Goal: Transaction & Acquisition: Download file/media

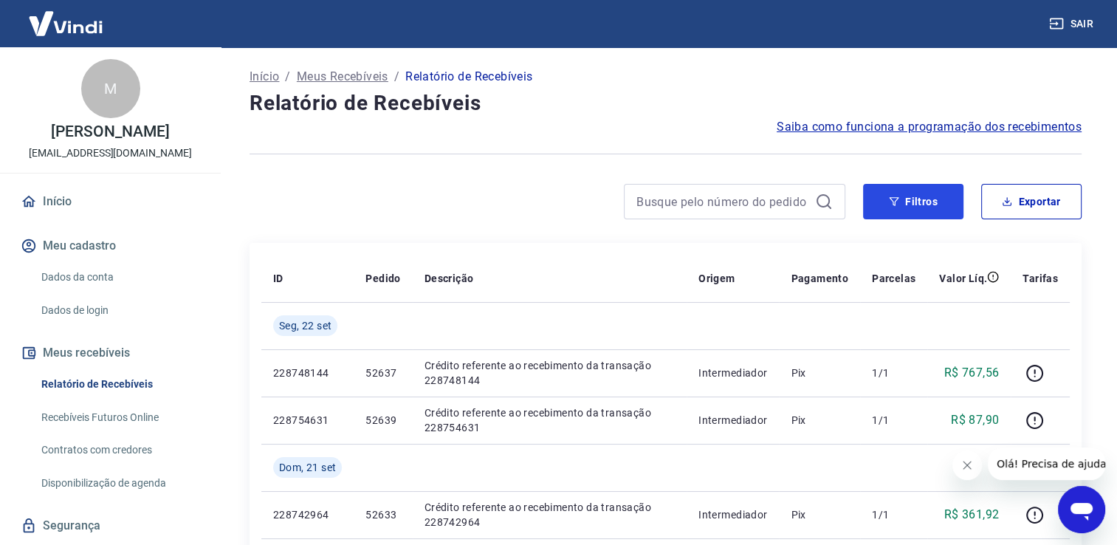
drag, startPoint x: 926, startPoint y: 204, endPoint x: 883, endPoint y: 227, distance: 48.6
click at [926, 204] on button "Filtros" at bounding box center [913, 201] width 100 height 35
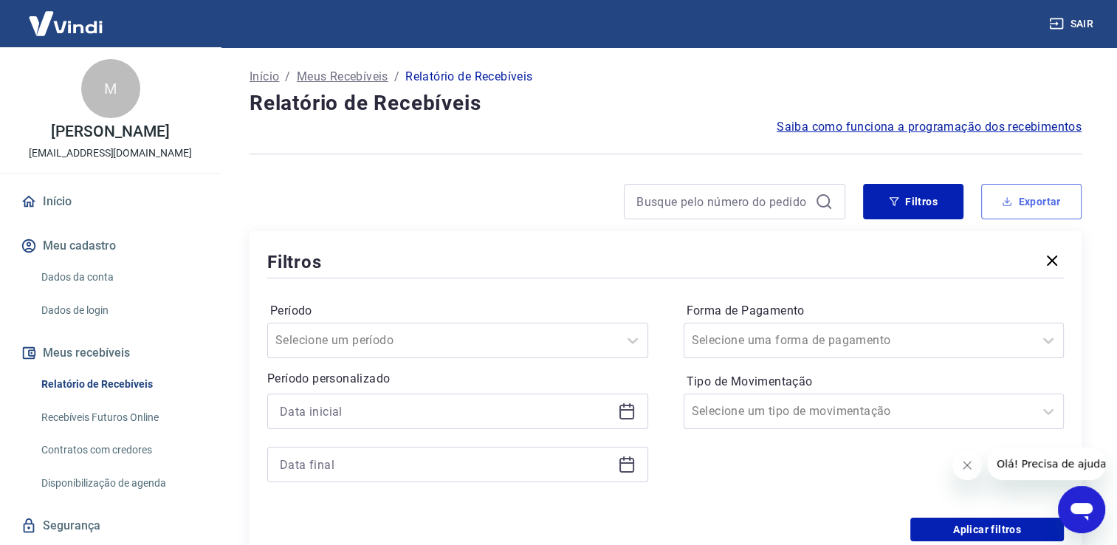
click at [1018, 202] on button "Exportar" at bounding box center [1031, 201] width 100 height 35
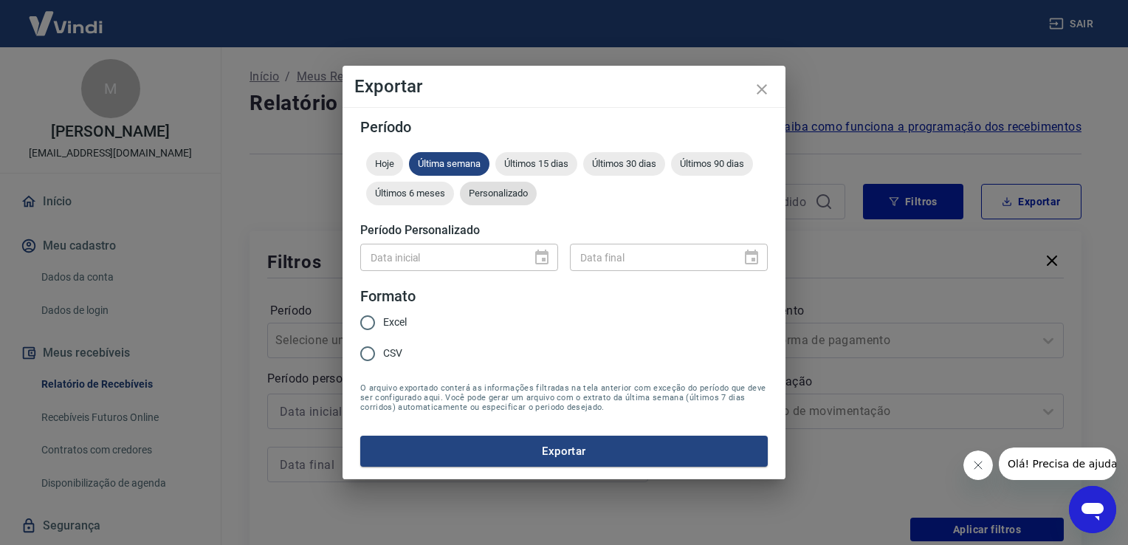
click at [502, 194] on span "Personalizado" at bounding box center [498, 193] width 77 height 11
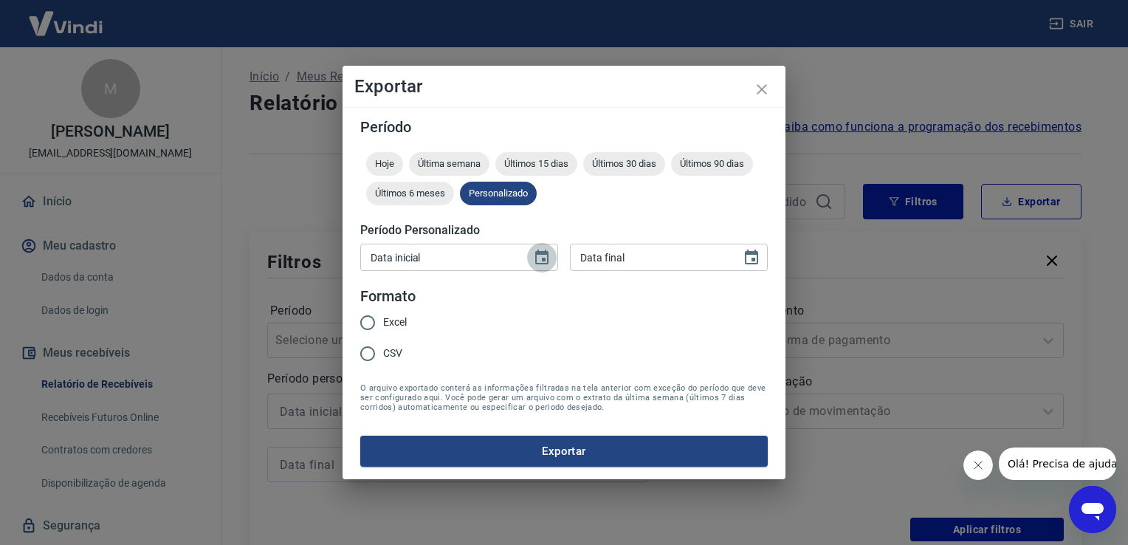
click at [541, 259] on icon "Choose date" at bounding box center [542, 258] width 18 height 18
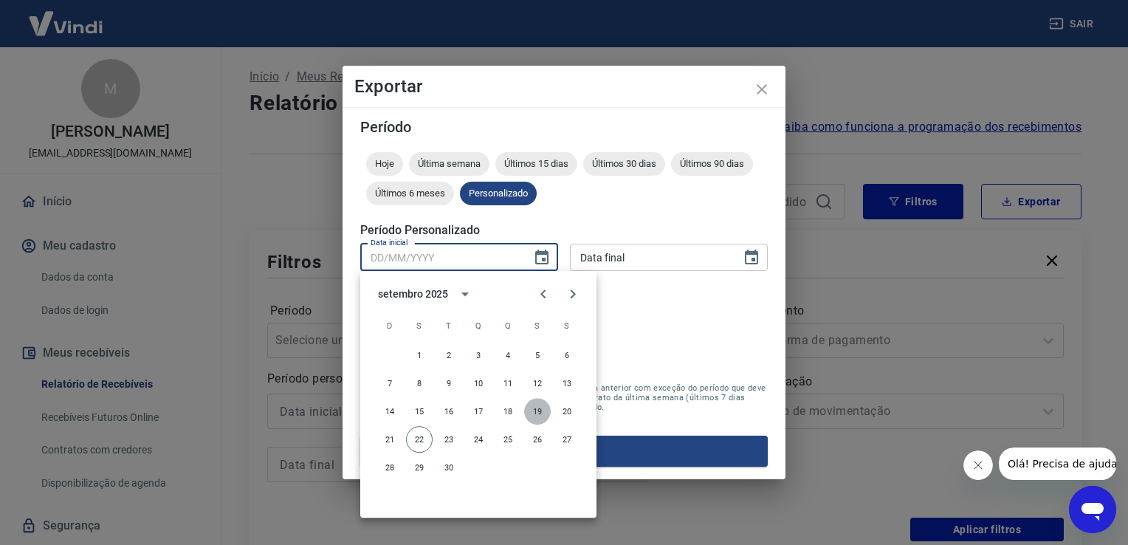
click at [538, 412] on button "19" at bounding box center [537, 411] width 27 height 27
type input "[DATE]"
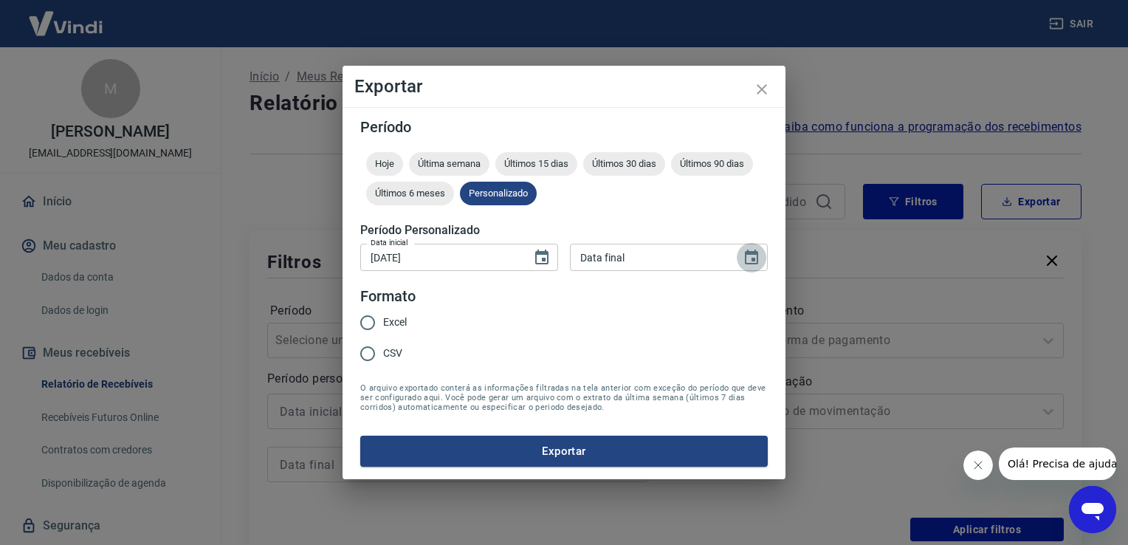
click at [756, 256] on icon "Choose date" at bounding box center [752, 258] width 18 height 18
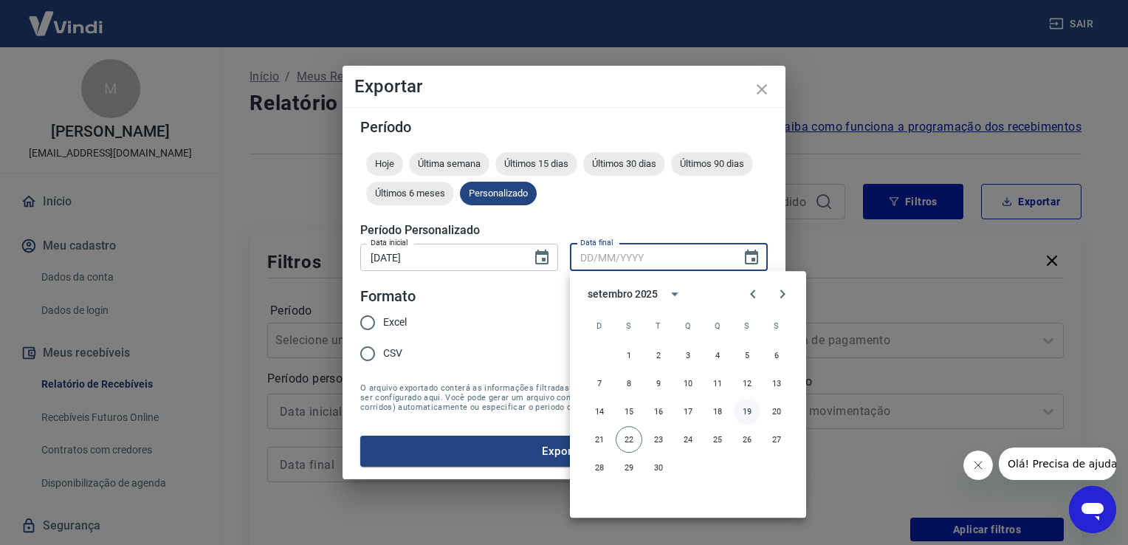
drag, startPoint x: 748, startPoint y: 412, endPoint x: 739, endPoint y: 382, distance: 30.8
click at [748, 411] on button "19" at bounding box center [747, 411] width 27 height 27
type input "[DATE]"
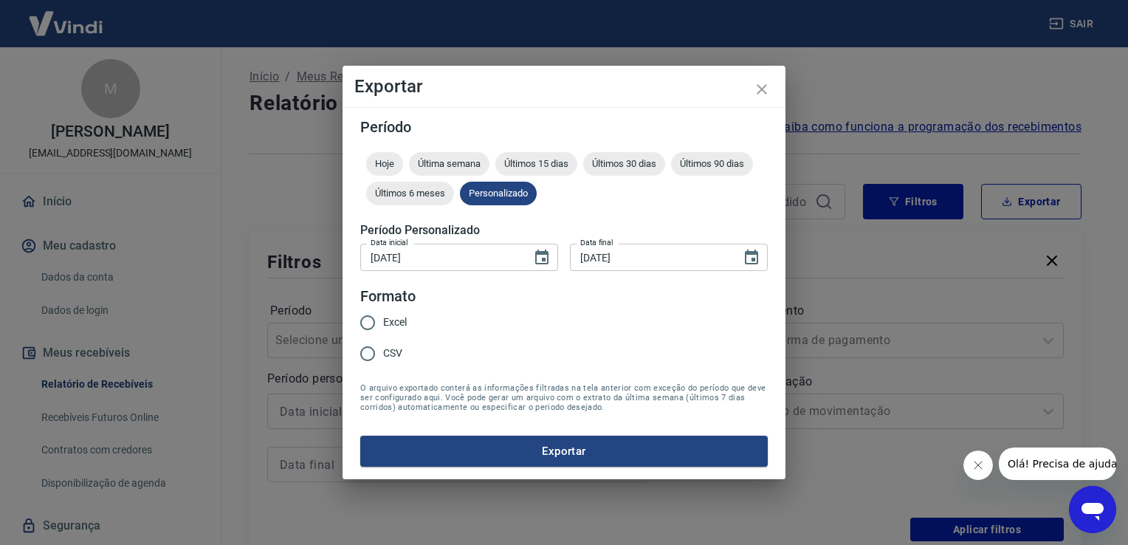
click at [384, 325] on span "Excel" at bounding box center [395, 323] width 24 height 16
click at [383, 325] on input "Excel" at bounding box center [367, 322] width 31 height 31
radio input "true"
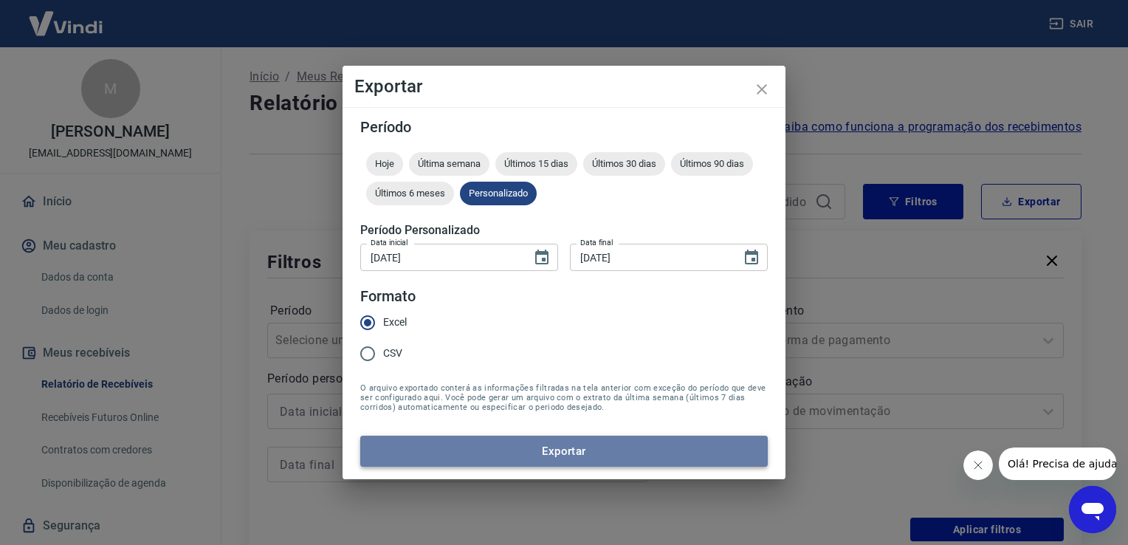
click at [574, 453] on button "Exportar" at bounding box center [564, 451] width 408 height 31
